Goal: Task Accomplishment & Management: Use online tool/utility

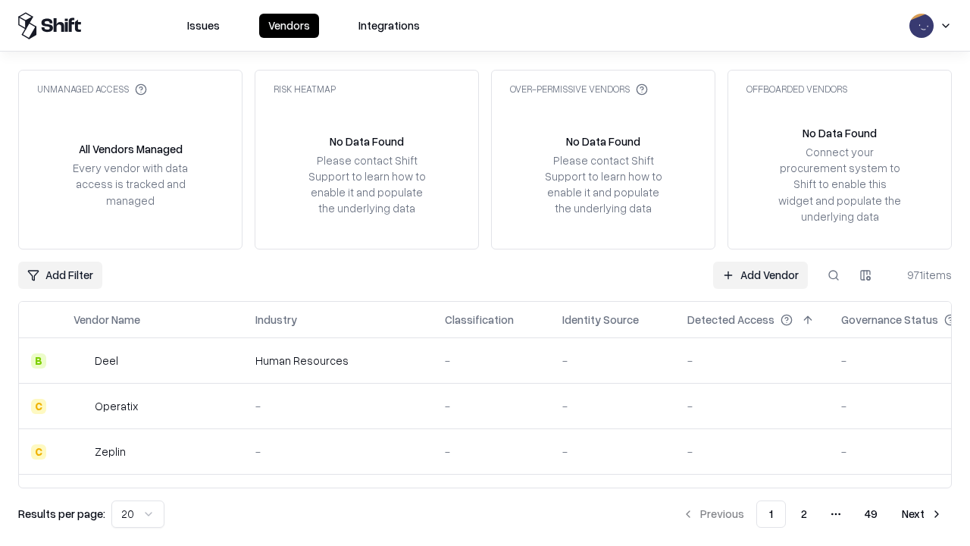
click at [760, 274] on link "Add Vendor" at bounding box center [760, 274] width 95 height 27
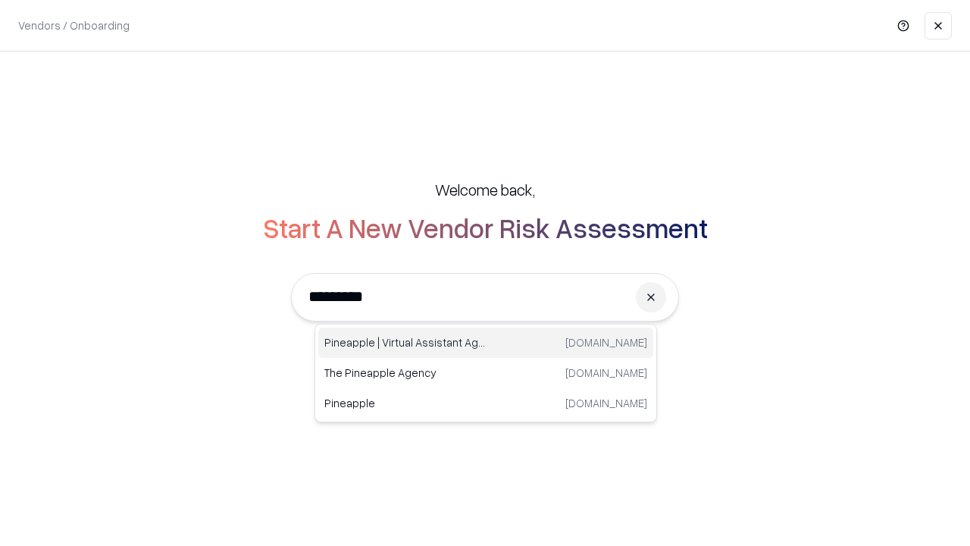
click at [486, 343] on div "Pineapple | Virtual Assistant Agency [DOMAIN_NAME]" at bounding box center [485, 342] width 335 height 30
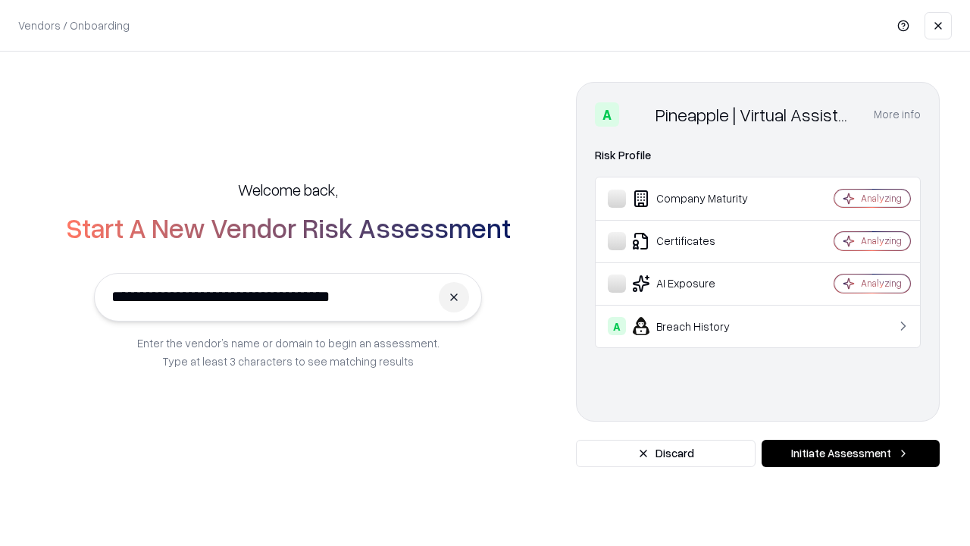
type input "**********"
click at [850, 453] on button "Initiate Assessment" at bounding box center [851, 453] width 178 height 27
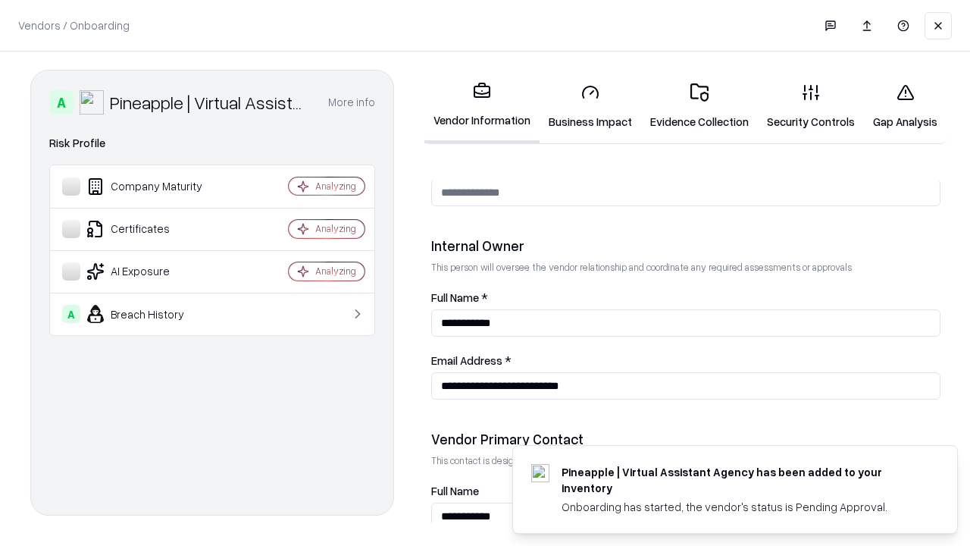
scroll to position [785, 0]
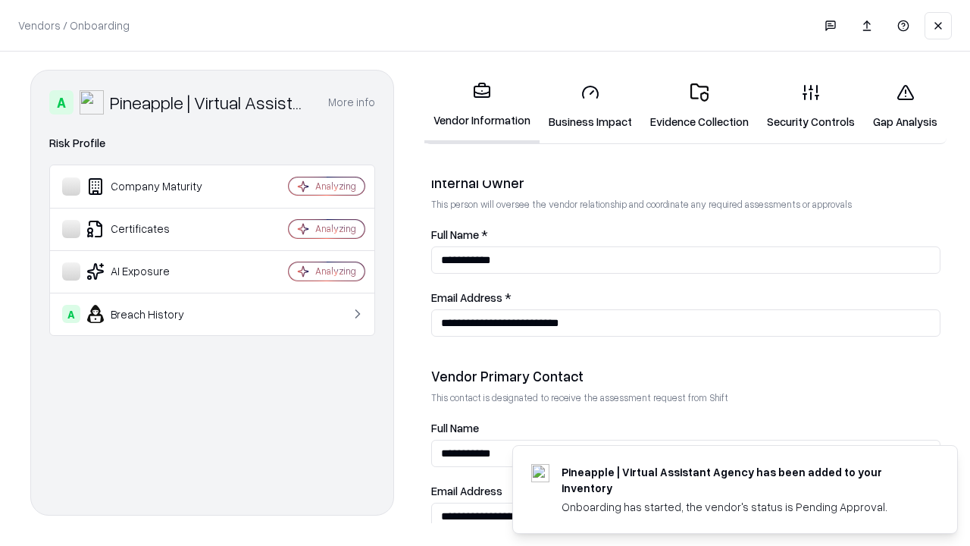
click at [590, 106] on link "Business Impact" at bounding box center [591, 106] width 102 height 70
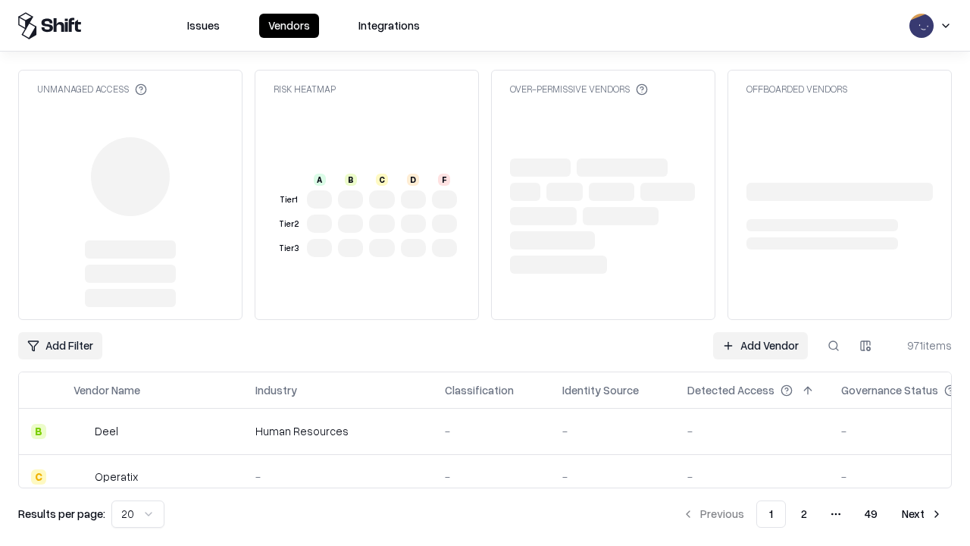
click at [760, 346] on link "Add Vendor" at bounding box center [760, 345] width 95 height 27
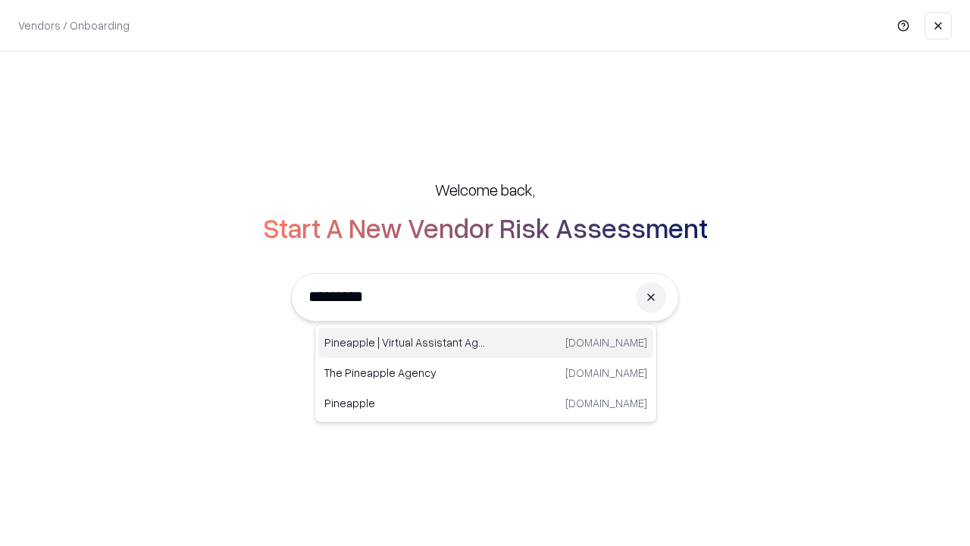
click at [486, 343] on div "Pineapple | Virtual Assistant Agency [DOMAIN_NAME]" at bounding box center [485, 342] width 335 height 30
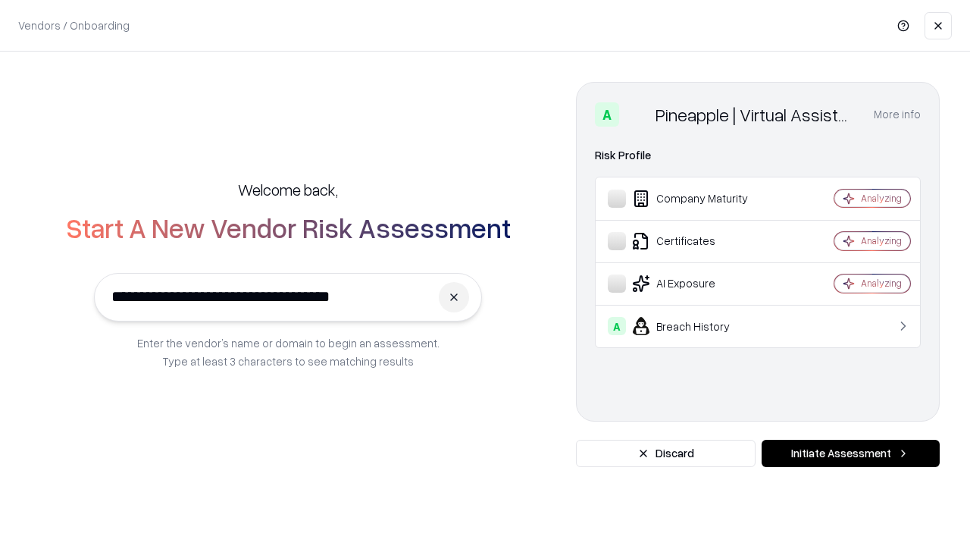
type input "**********"
click at [850, 453] on button "Initiate Assessment" at bounding box center [851, 453] width 178 height 27
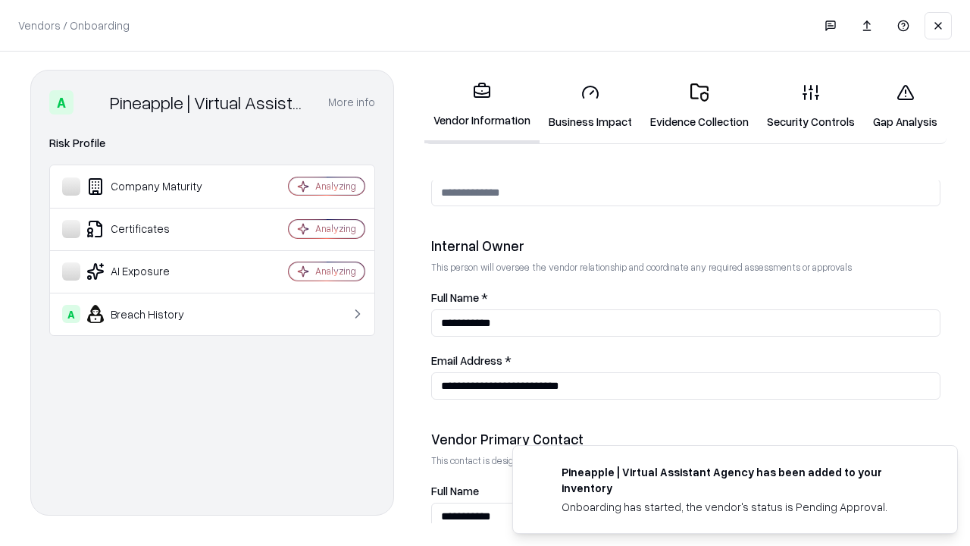
scroll to position [785, 0]
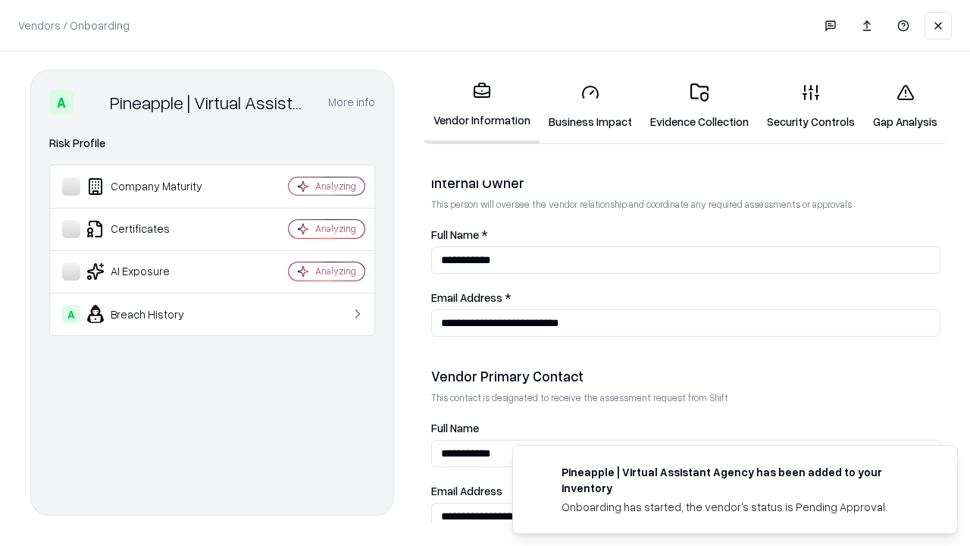
click at [905, 106] on link "Gap Analysis" at bounding box center [905, 106] width 83 height 70
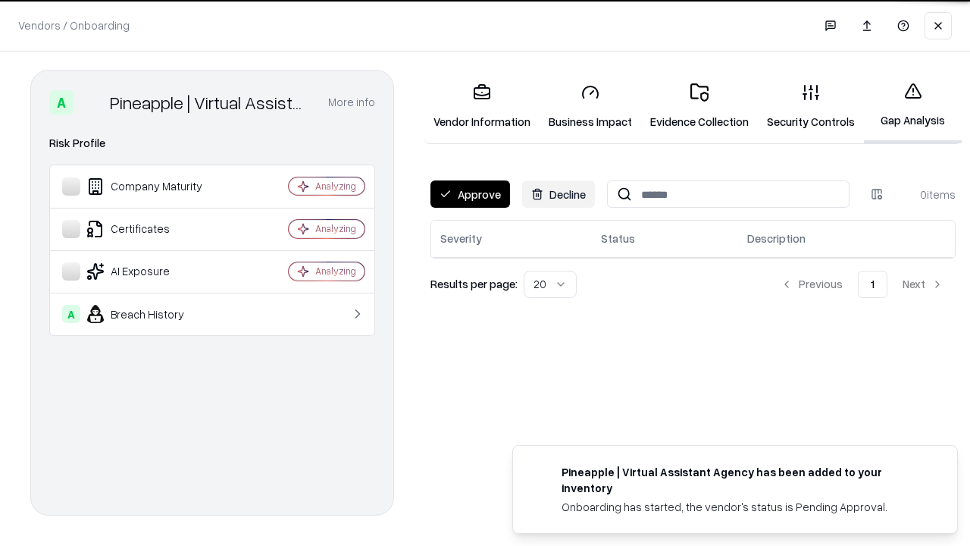
click at [470, 194] on button "Approve" at bounding box center [470, 193] width 80 height 27
